Goal: Obtain resource: Obtain resource

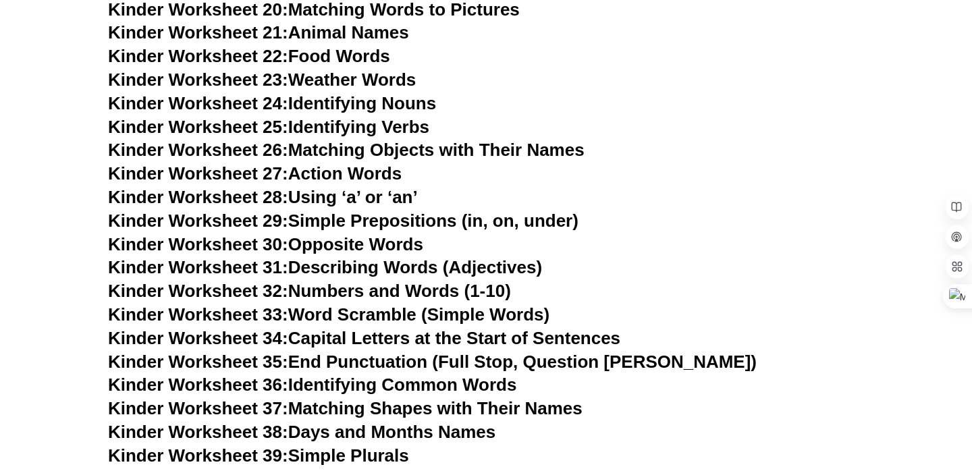
scroll to position [1072, 0]
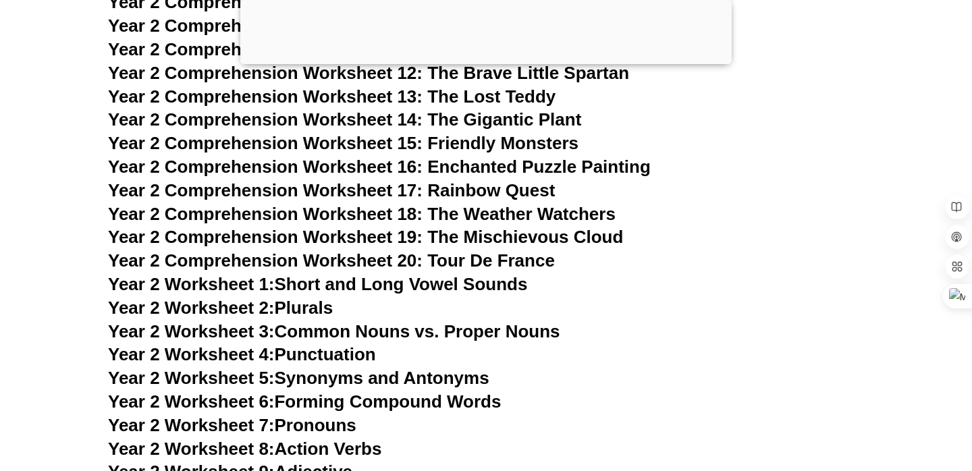
click at [481, 61] on div at bounding box center [486, 61] width 492 height 0
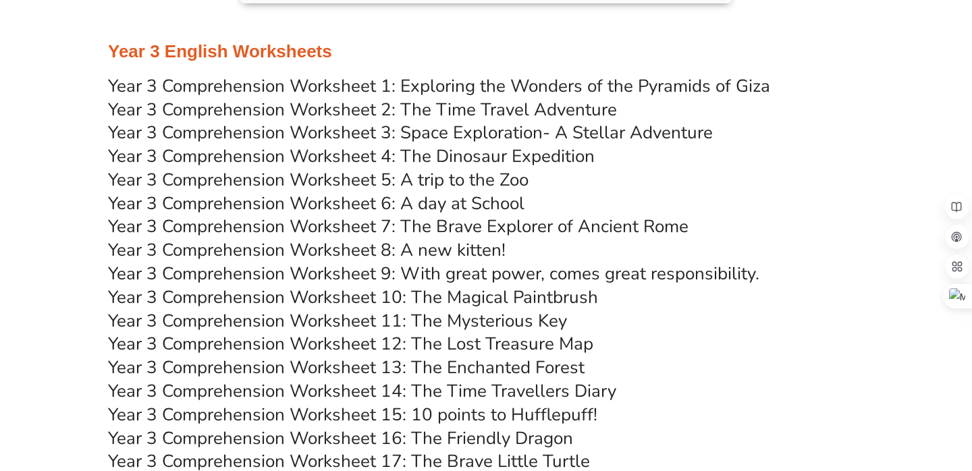
scroll to position [4402, 0]
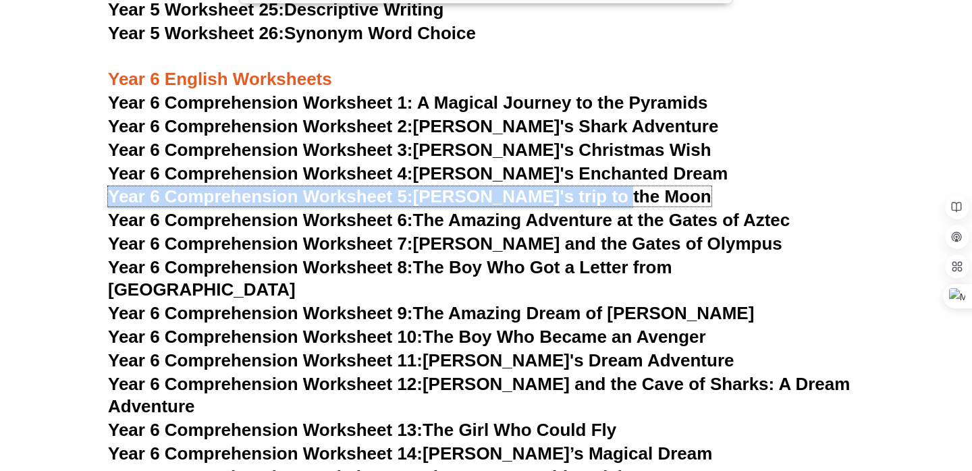
scroll to position [7343, 0]
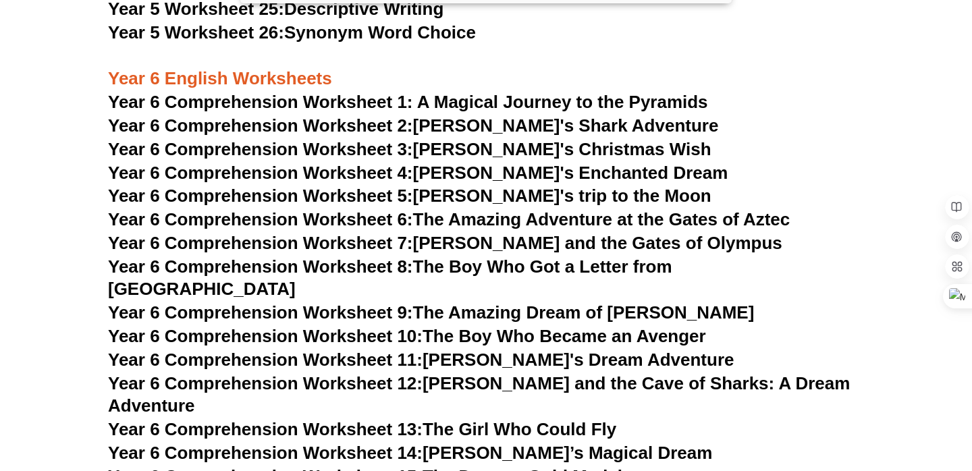
click at [783, 57] on h3 "Year 6 English Worksheets" at bounding box center [486, 68] width 756 height 46
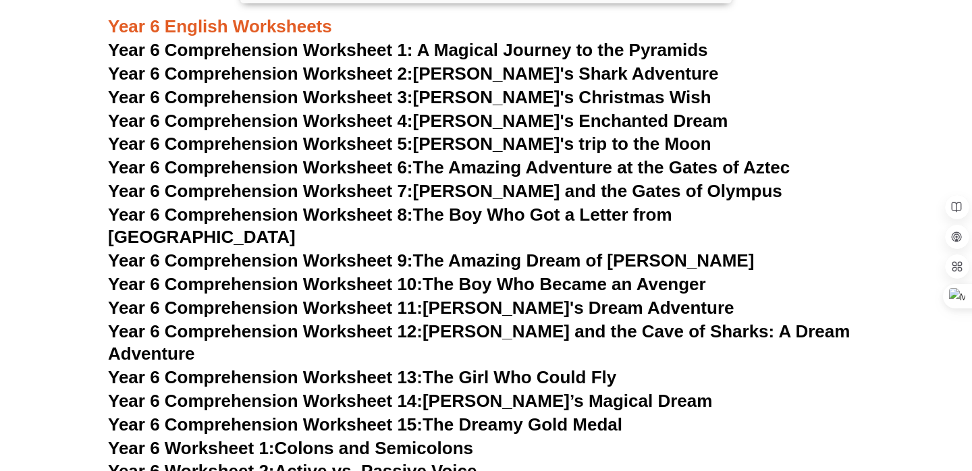
scroll to position [7394, 0]
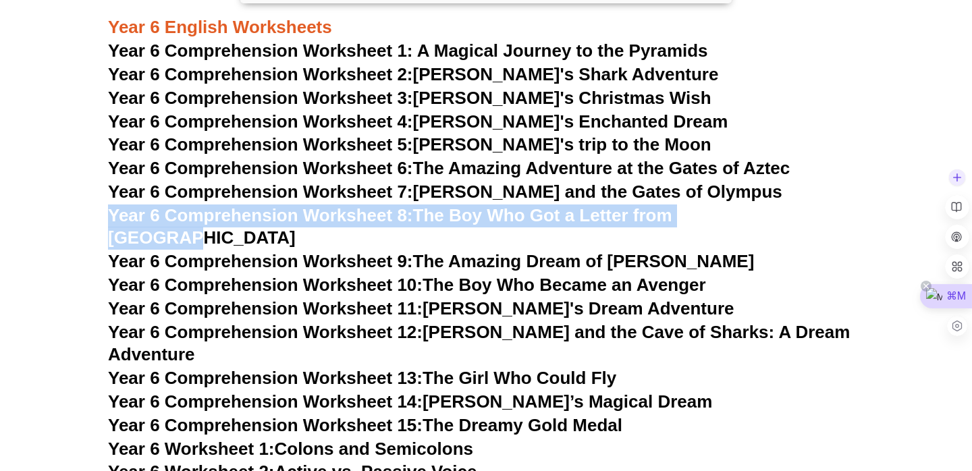
click at [972, 289] on div "⌘M" at bounding box center [946, 296] width 52 height 24
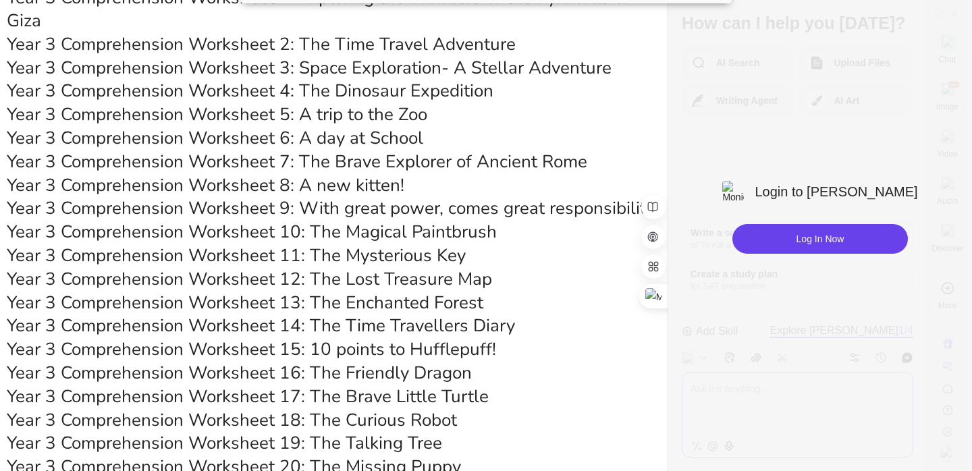
scroll to position [4402, 0]
